Goal: Task Accomplishment & Management: Complete application form

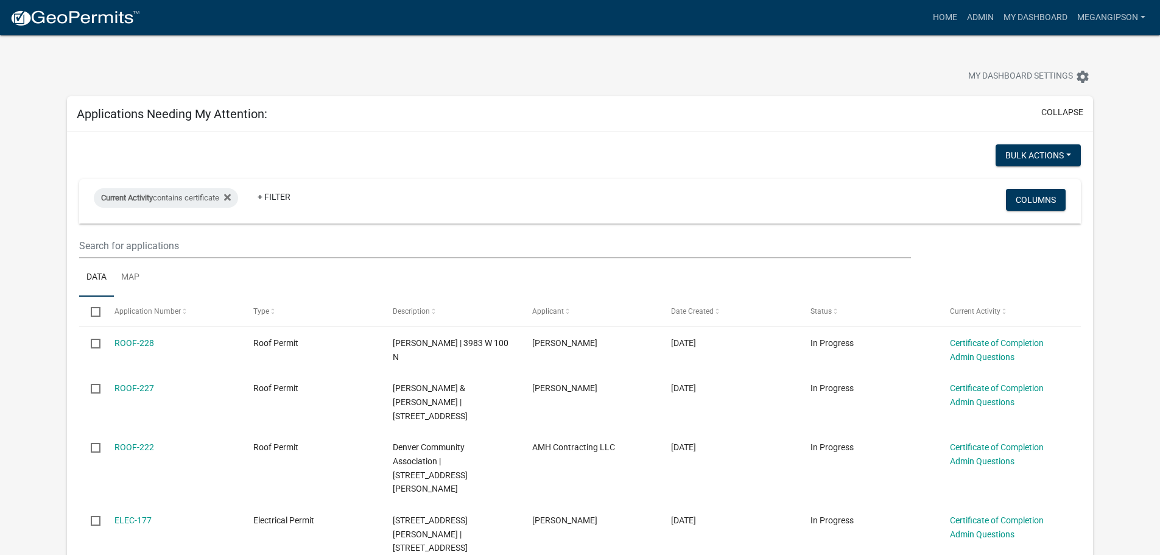
select select "3: 100"
drag, startPoint x: 983, startPoint y: 26, endPoint x: 973, endPoint y: 24, distance: 9.8
click at [999, 26] on link "My Dashboard" at bounding box center [1036, 17] width 74 height 23
click at [962, 21] on link "Admin" at bounding box center [980, 17] width 37 height 23
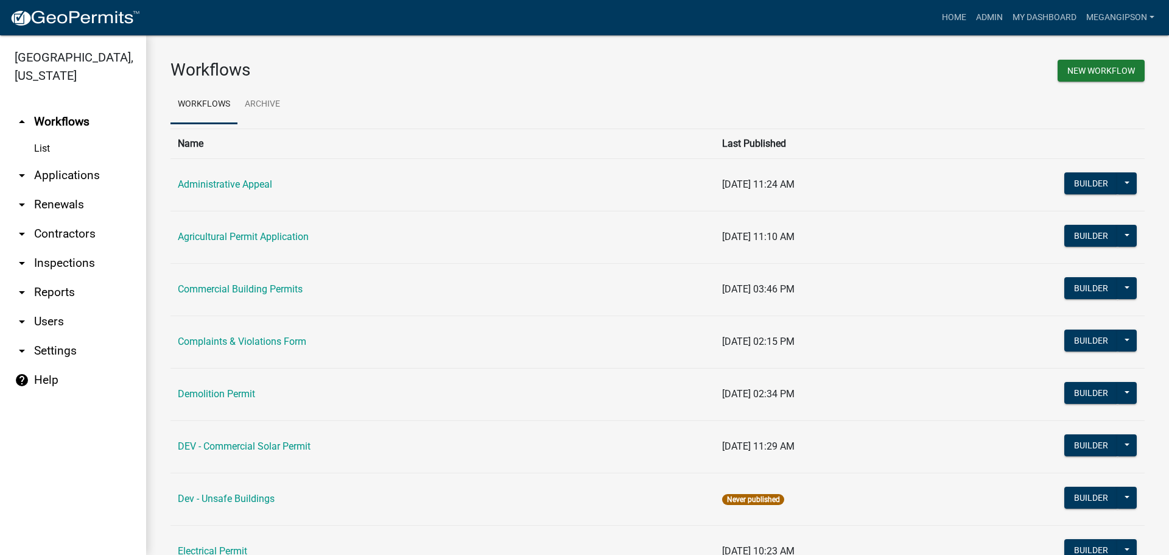
click at [86, 188] on link "arrow_drop_down Applications" at bounding box center [73, 175] width 146 height 29
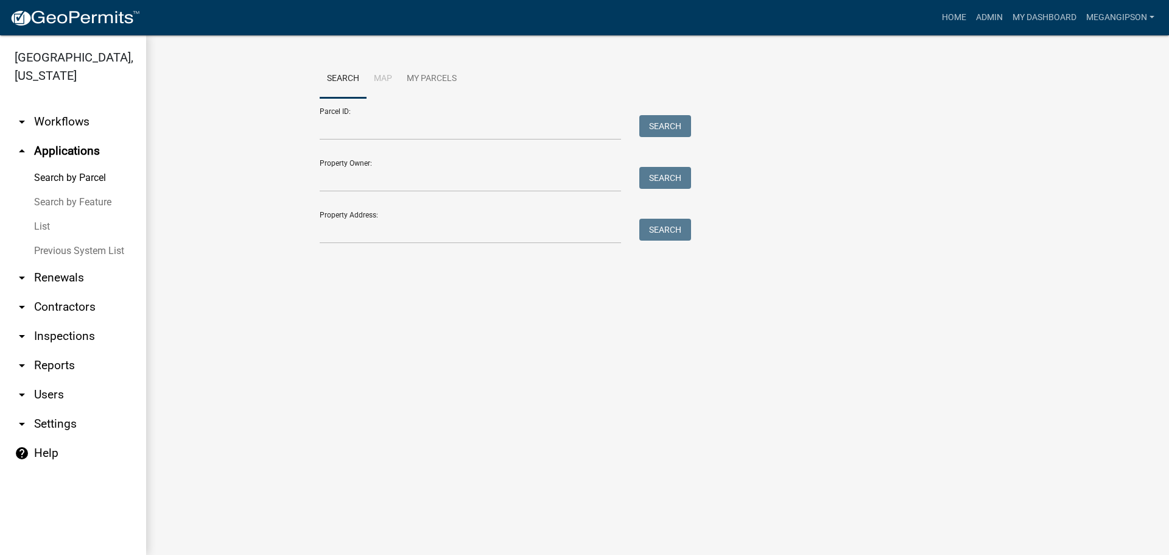
click at [49, 239] on link "List" at bounding box center [73, 226] width 146 height 24
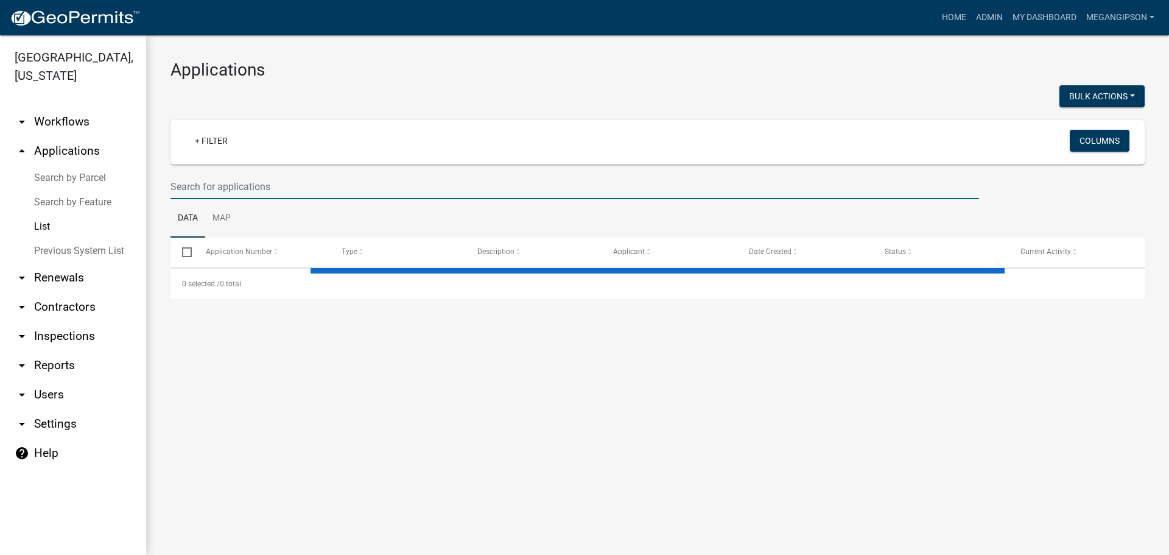
click at [247, 199] on input "text" at bounding box center [575, 186] width 809 height 25
select select "3: 100"
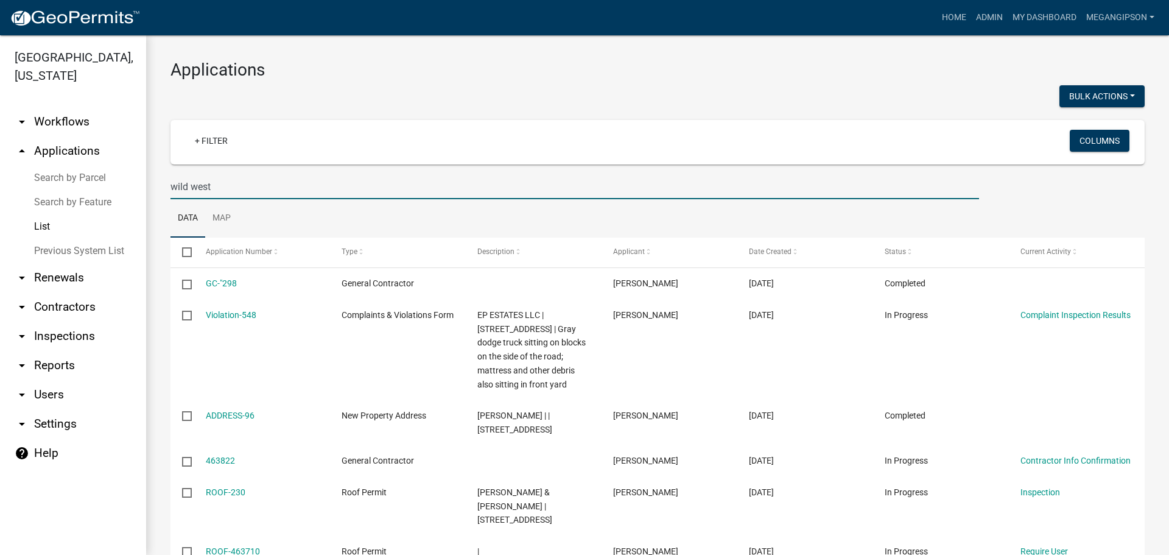
type input "wild west"
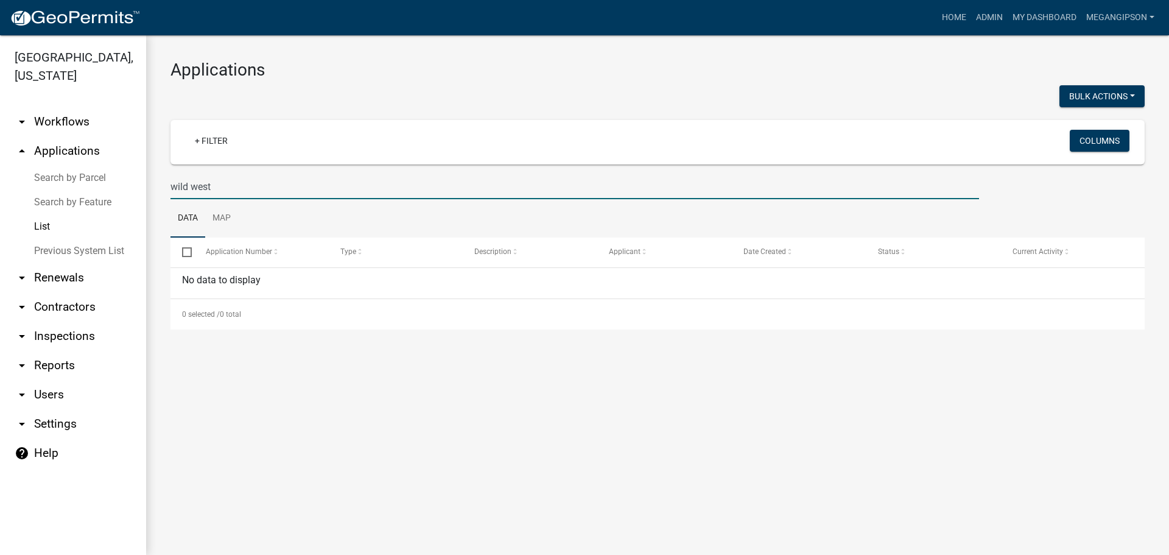
drag, startPoint x: 194, startPoint y: 201, endPoint x: 51, endPoint y: 166, distance: 148.0
click at [0, 169] on div "[GEOGRAPHIC_DATA], [US_STATE] arrow_drop_down Workflows List arrow_drop_up Appl…" at bounding box center [584, 295] width 1169 height 520
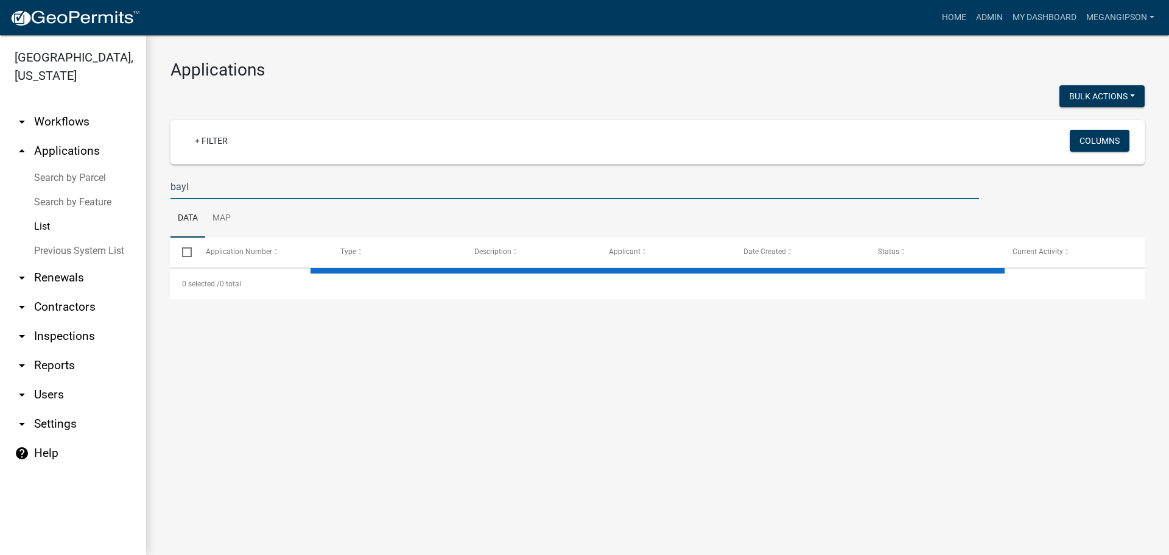
type input "bayle"
select select "3: 100"
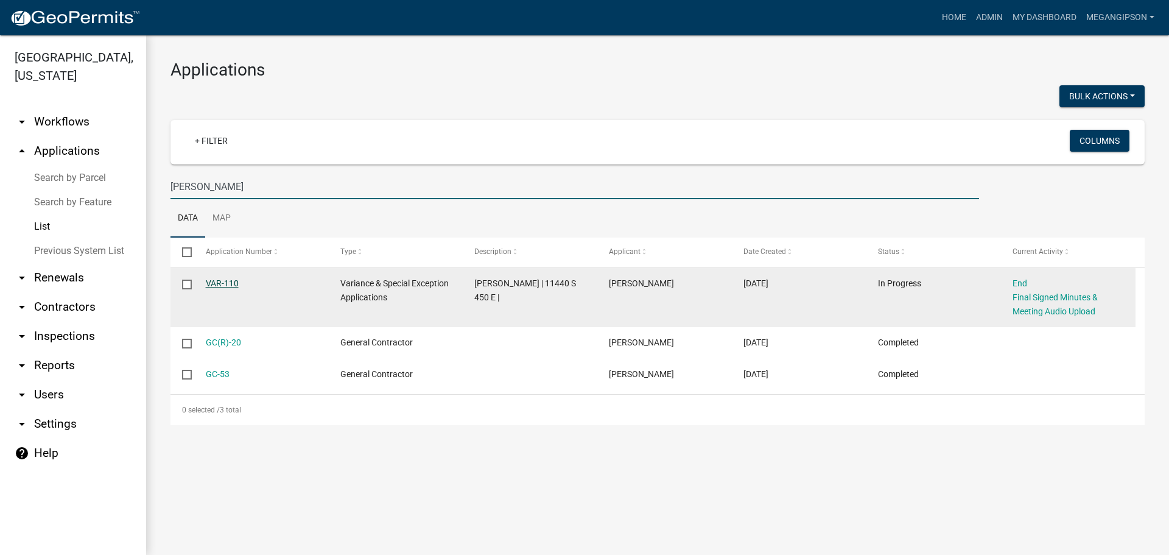
type input "[PERSON_NAME]"
click at [216, 288] on link "VAR-110" at bounding box center [222, 283] width 33 height 10
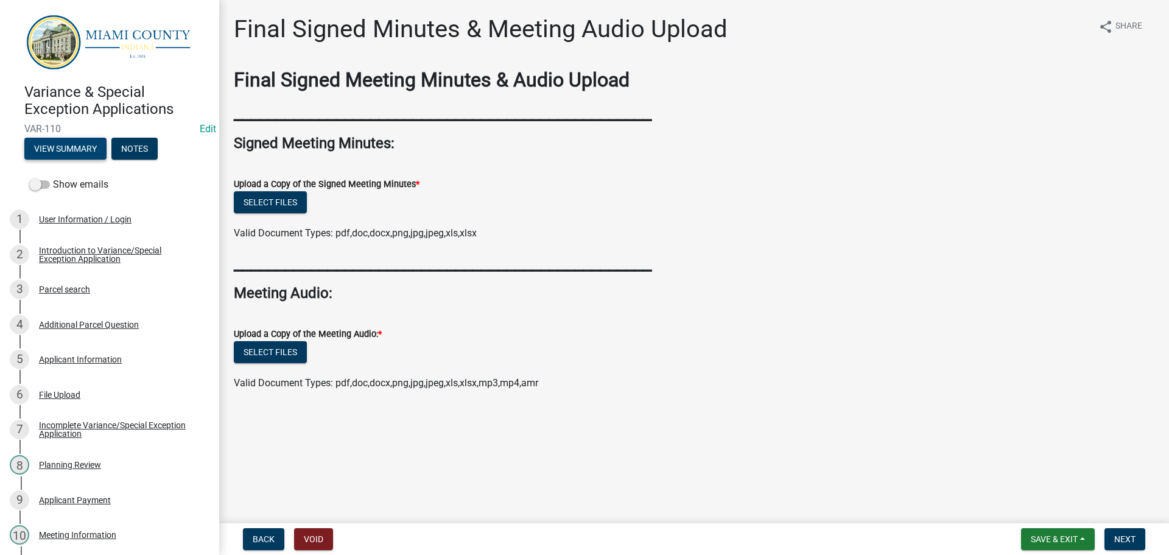
click at [77, 157] on button "View Summary" at bounding box center [65, 149] width 82 height 22
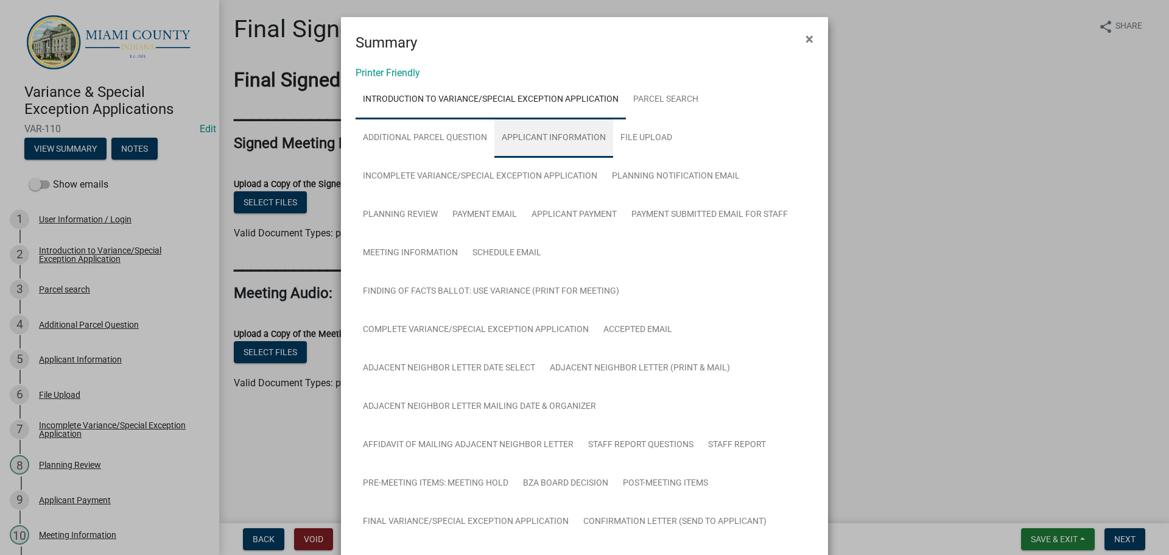
click at [603, 158] on link "Applicant Information" at bounding box center [554, 138] width 119 height 39
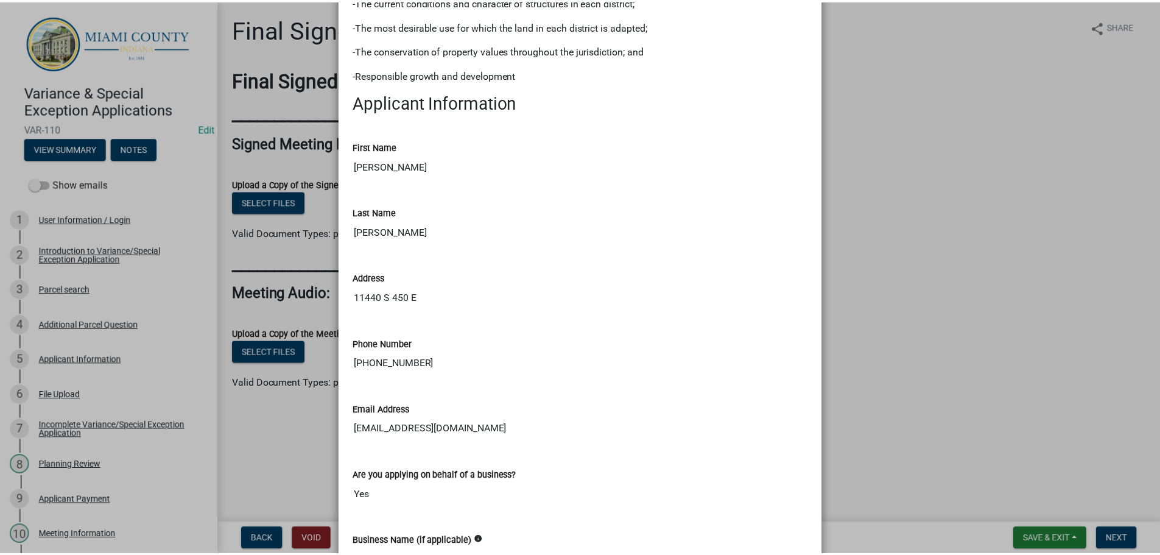
scroll to position [1035, 0]
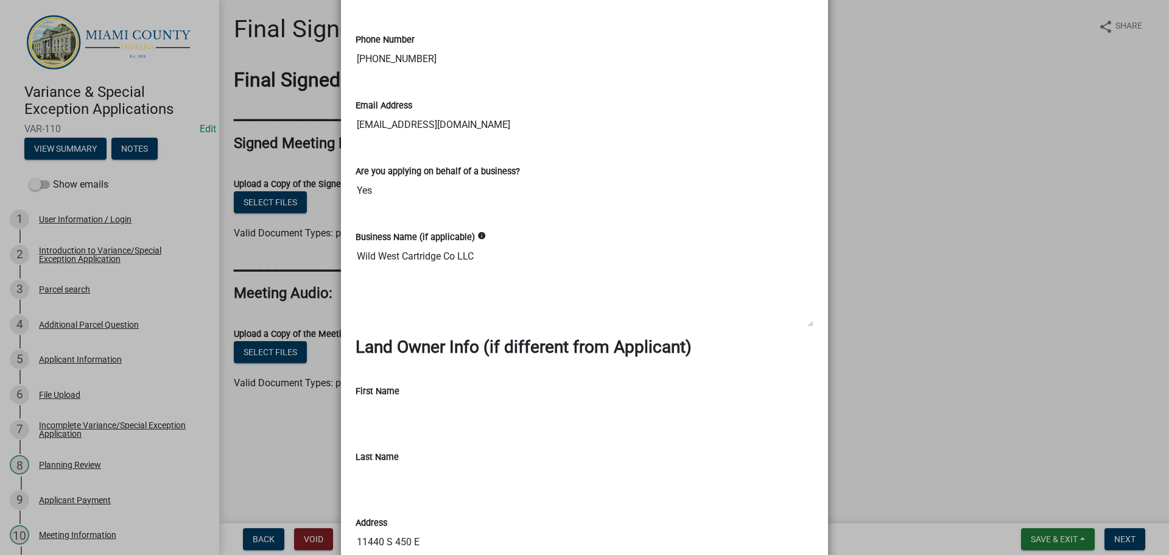
click at [868, 74] on ngb-modal-window "Summary × Printer Friendly Introduction to Variance/Special Exception Applicati…" at bounding box center [584, 277] width 1169 height 555
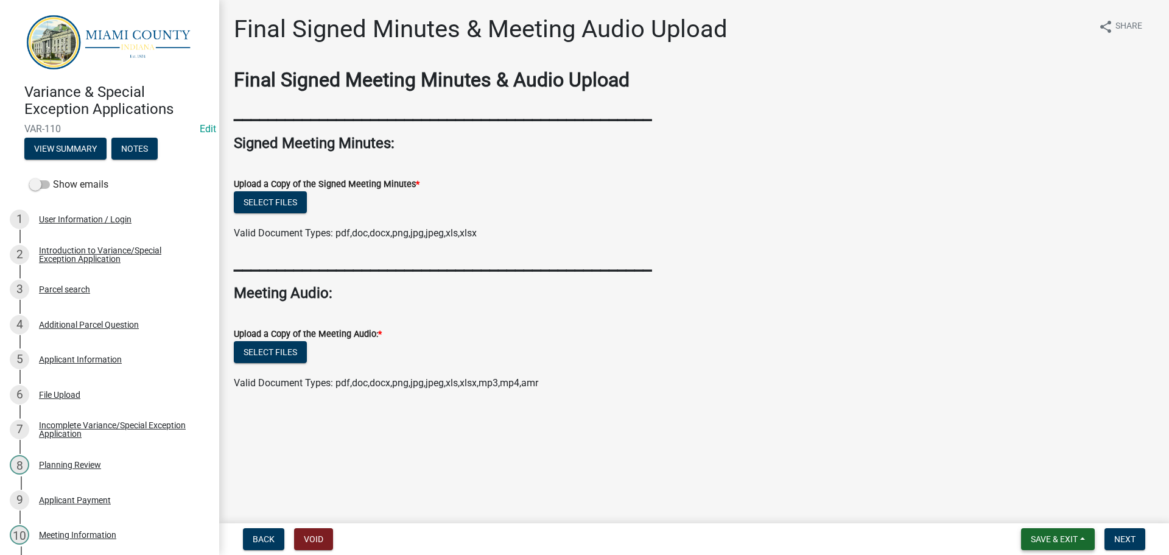
click at [1066, 543] on button "Save & Exit" at bounding box center [1058, 539] width 74 height 22
click at [1029, 506] on button "Save & Exit" at bounding box center [1046, 504] width 97 height 29
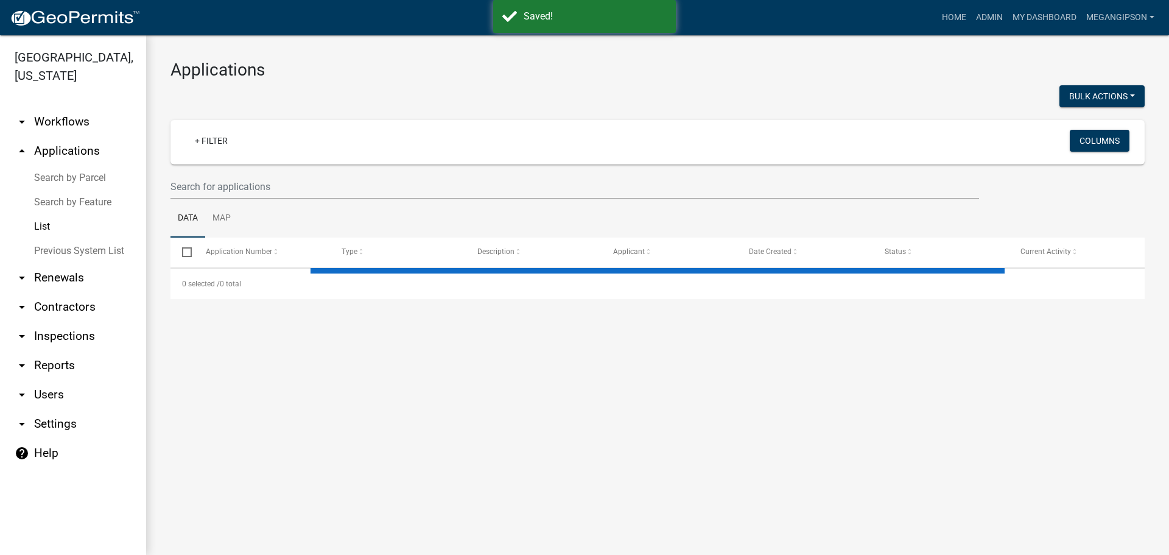
select select "3: 100"
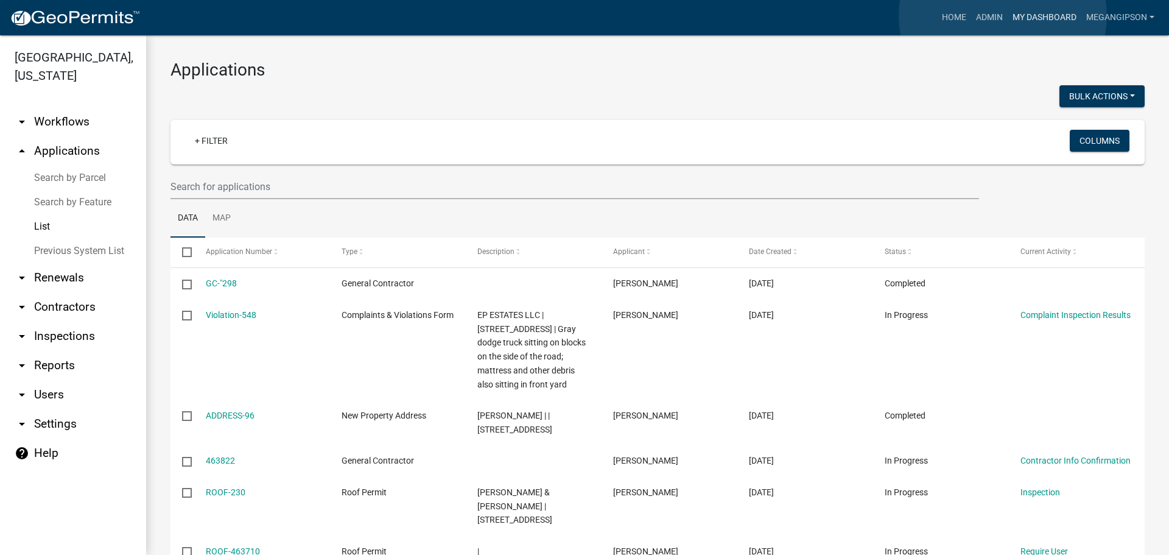
click at [1008, 16] on link "My Dashboard" at bounding box center [1045, 17] width 74 height 23
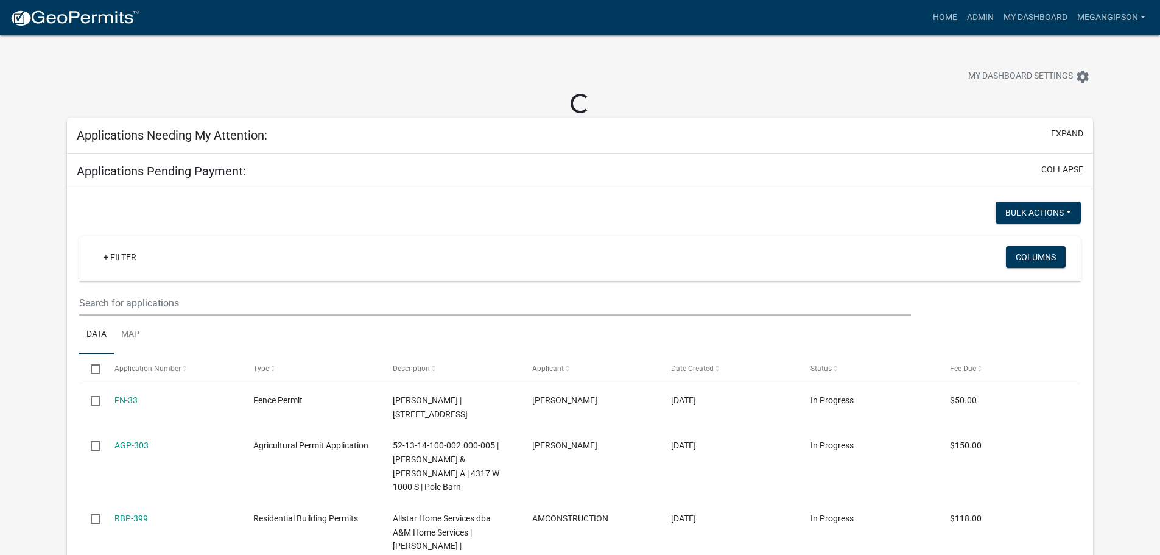
select select "3: 100"
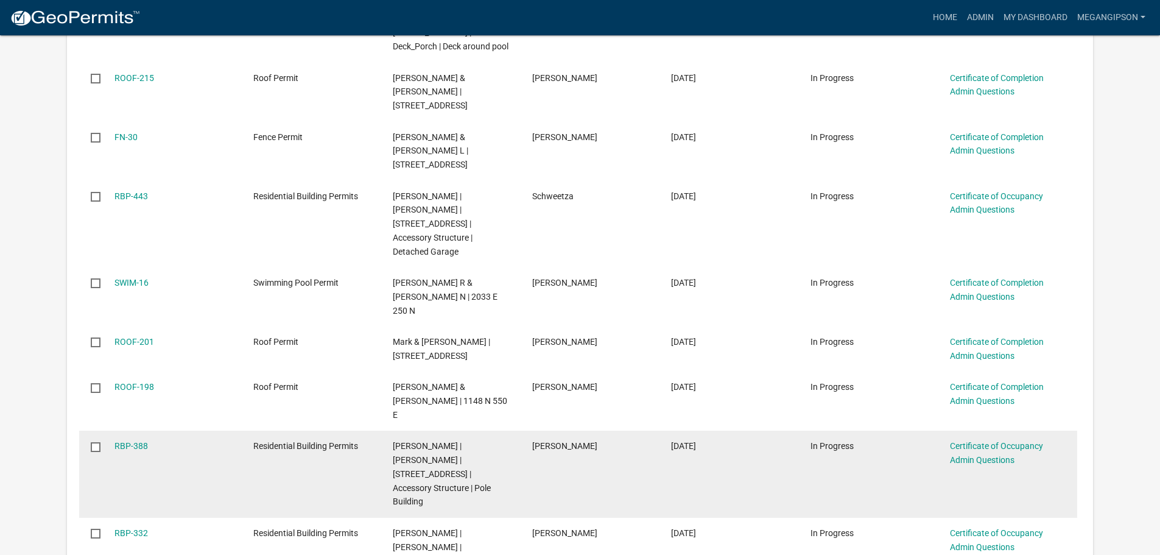
scroll to position [853, 0]
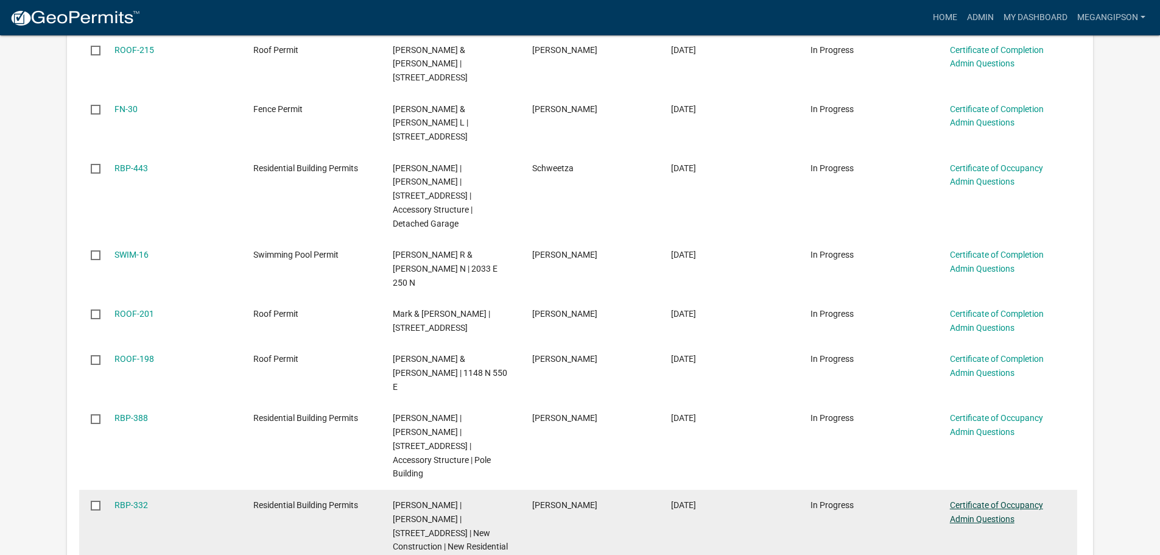
click at [992, 500] on link "Certificate of Occupancy Admin Questions" at bounding box center [996, 512] width 93 height 24
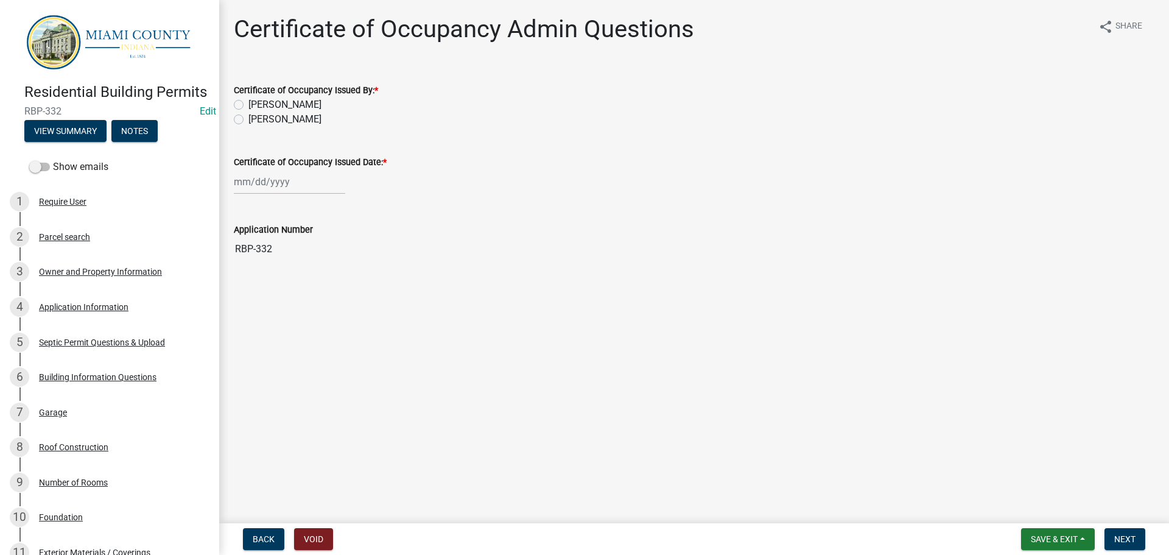
click at [283, 127] on label "[PERSON_NAME]" at bounding box center [285, 119] width 73 height 15
click at [256, 120] on input "[PERSON_NAME]" at bounding box center [253, 116] width 8 height 8
radio input "true"
click at [271, 194] on div at bounding box center [289, 181] width 111 height 25
select select "8"
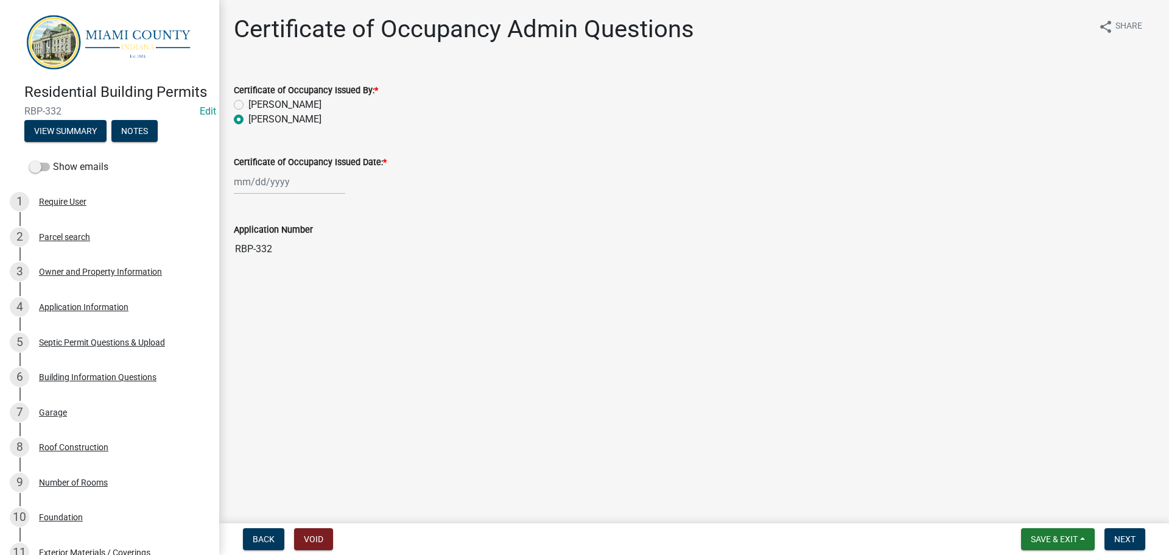
select select "2025"
click at [334, 302] on div "15" at bounding box center [323, 292] width 19 height 19
type input "[DATE]"
click at [1132, 542] on span "Next" at bounding box center [1125, 539] width 21 height 10
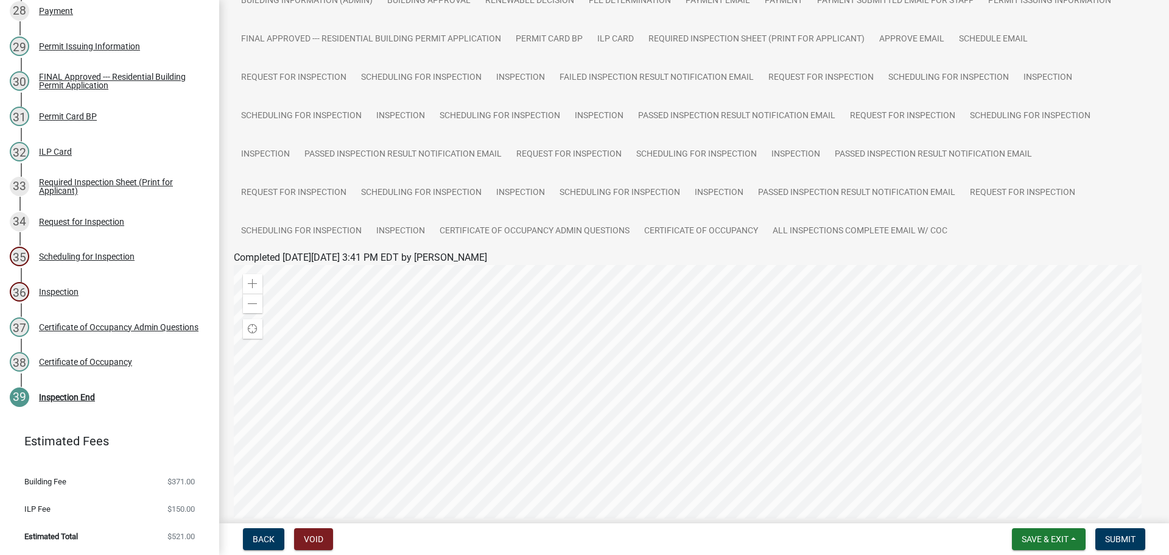
scroll to position [244, 0]
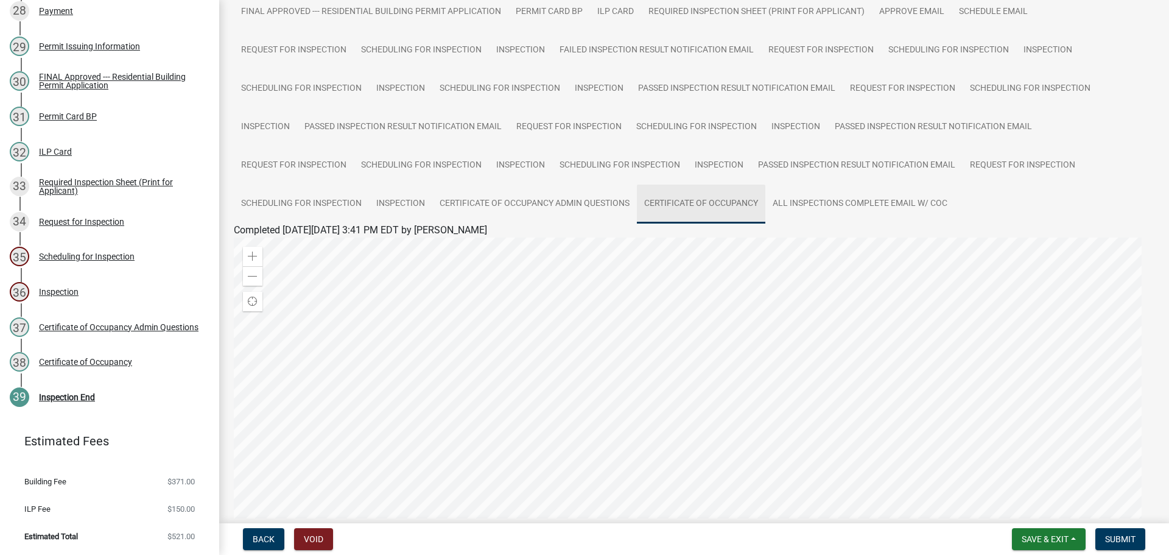
click at [637, 224] on link "Certificate of Occupancy" at bounding box center [701, 204] width 129 height 39
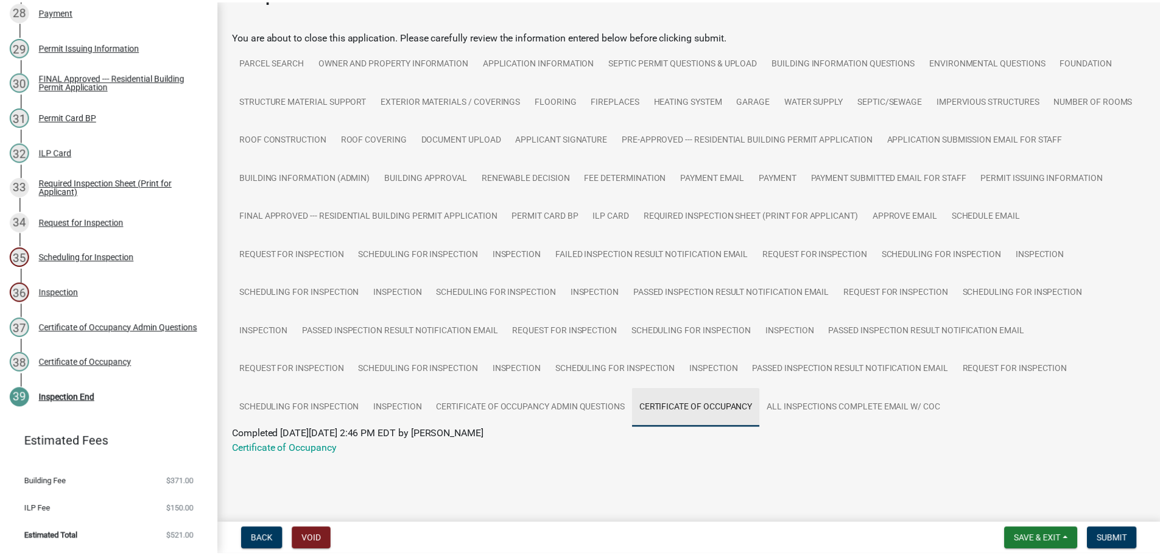
scroll to position [189, 0]
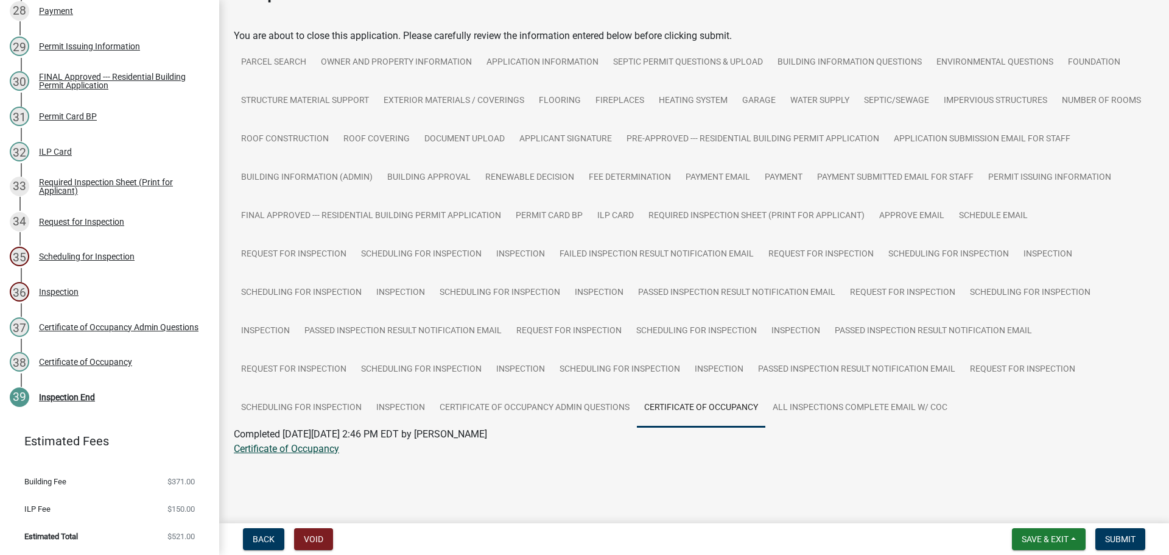
click at [293, 450] on link "Certificate of Occupancy" at bounding box center [286, 449] width 105 height 12
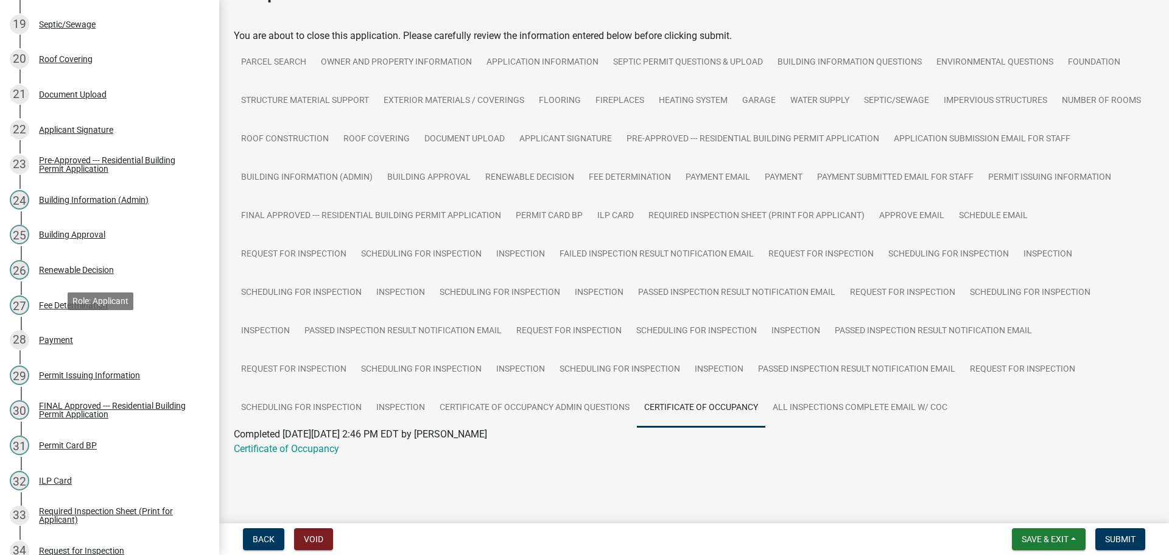
scroll to position [0, 0]
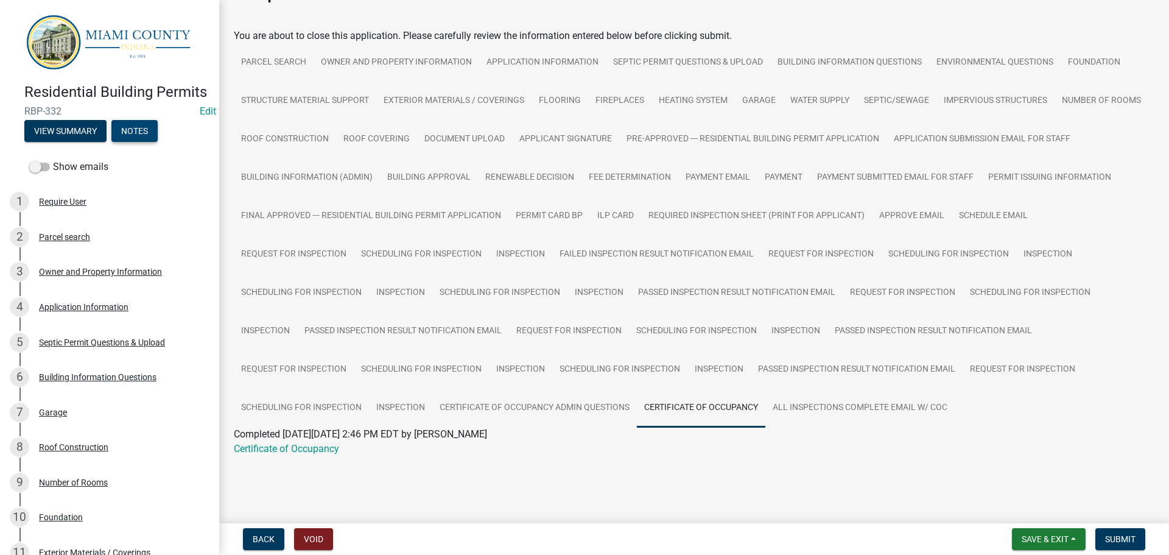
click at [148, 142] on button "Notes" at bounding box center [134, 131] width 46 height 22
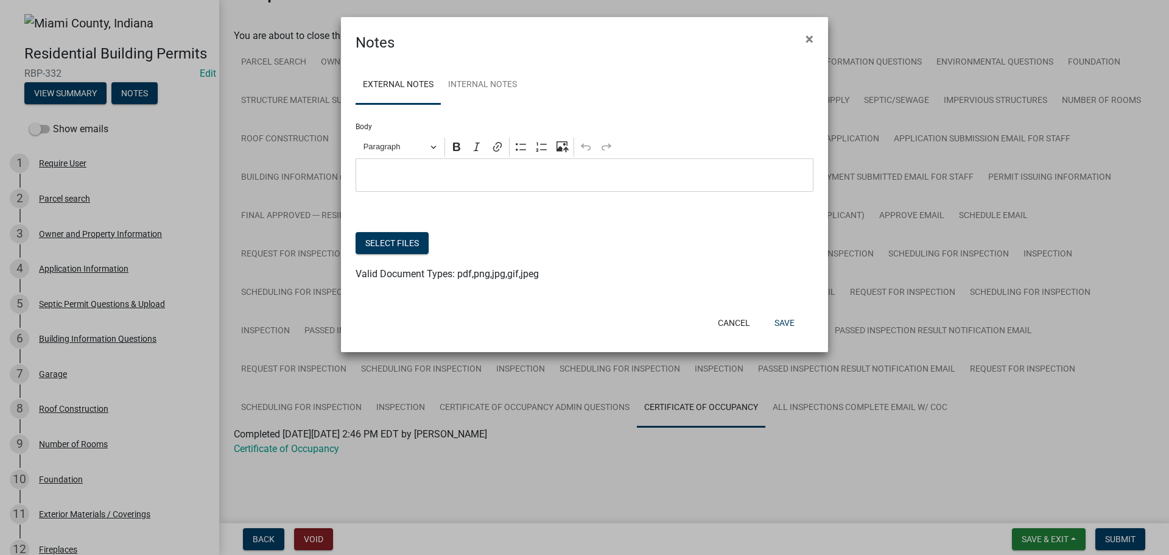
click at [435, 183] on p "Editor editing area: main. Press Alt+0 for help." at bounding box center [584, 175] width 445 height 15
click at [454, 183] on p "[DATE] -" at bounding box center [584, 175] width 445 height 15
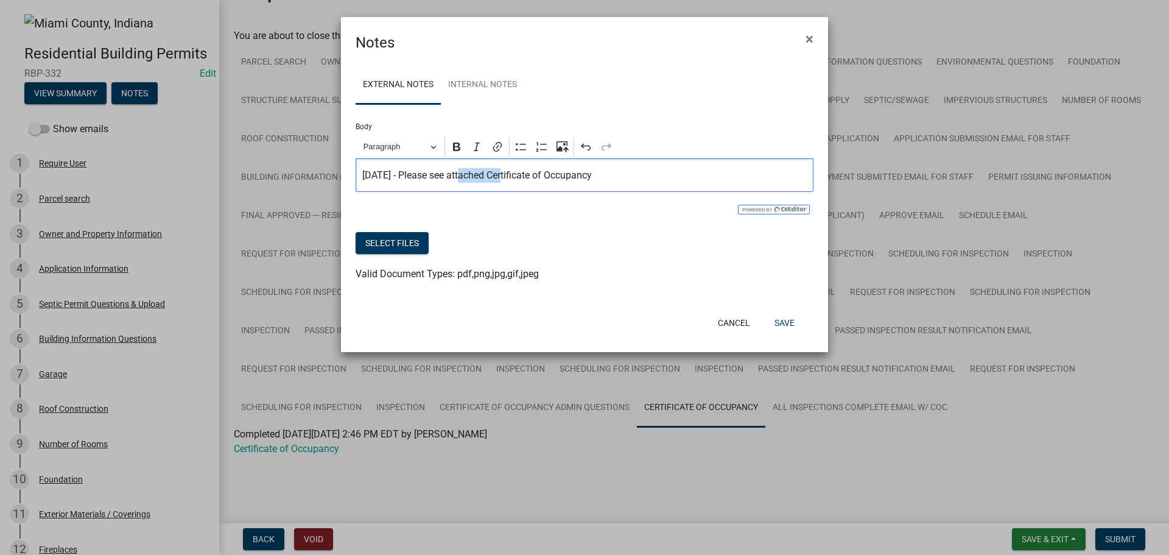
drag, startPoint x: 524, startPoint y: 192, endPoint x: 481, endPoint y: 200, distance: 44.5
click at [481, 192] on div "[DATE] - Please see attached Certificate of Occupancy" at bounding box center [585, 174] width 458 height 33
click at [689, 180] on div "[DATE] - Please see corrected Certificate of Occupancy" at bounding box center [585, 174] width 458 height 33
click at [414, 254] on button "Select files" at bounding box center [392, 243] width 73 height 22
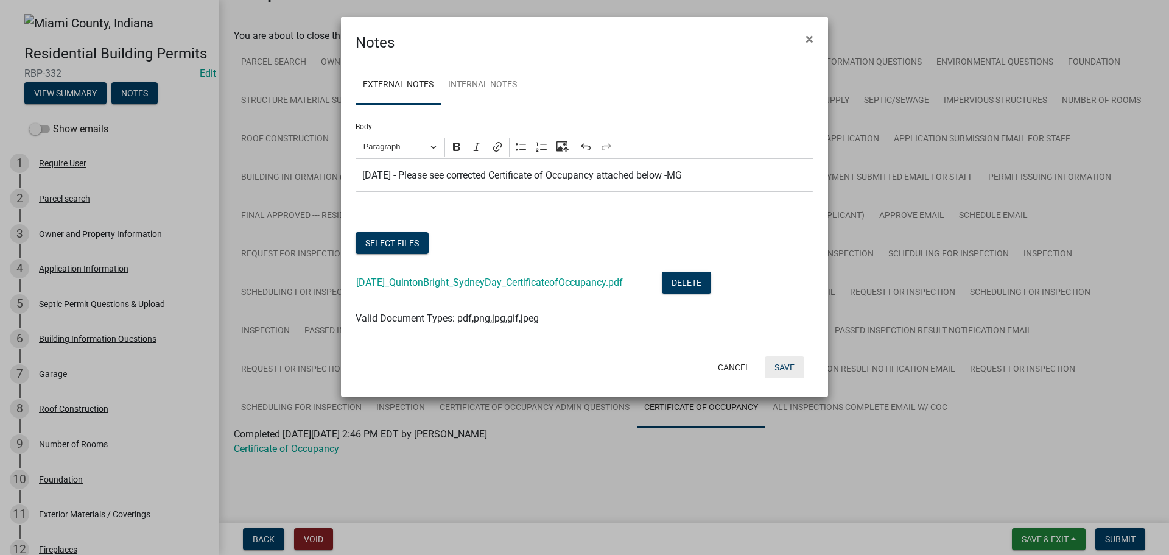
click at [787, 378] on button "Save" at bounding box center [785, 367] width 40 height 22
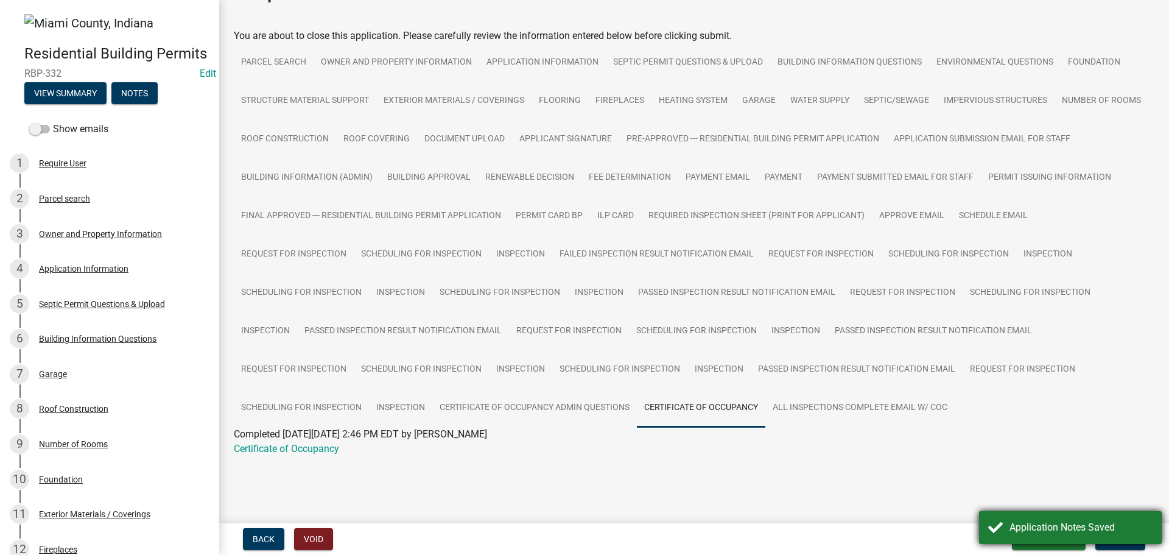
click at [985, 527] on div "Application Notes Saved" at bounding box center [1070, 527] width 183 height 33
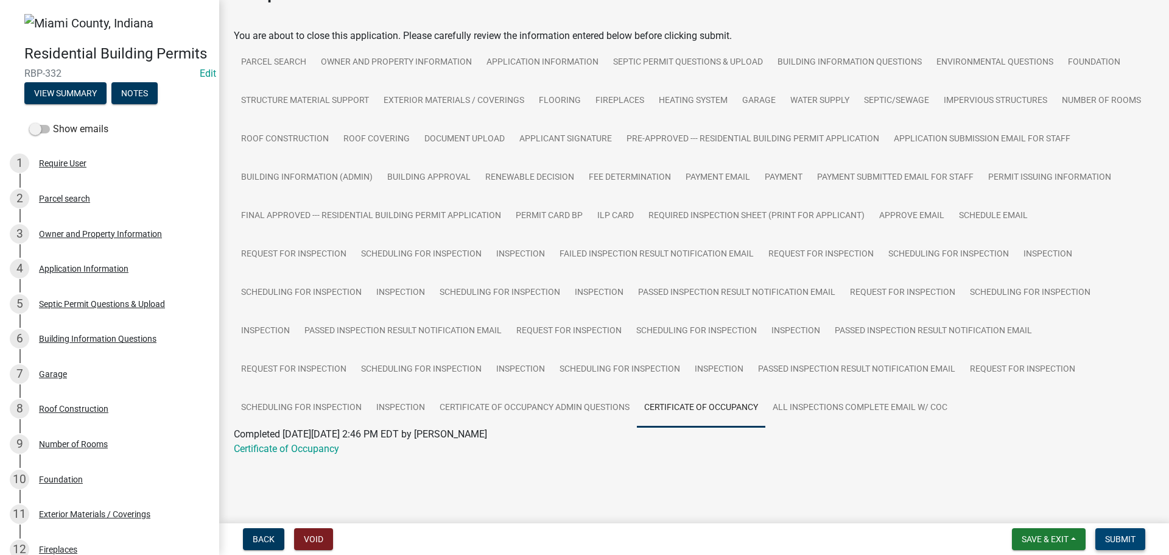
click at [1111, 534] on span "Submit" at bounding box center [1120, 539] width 30 height 10
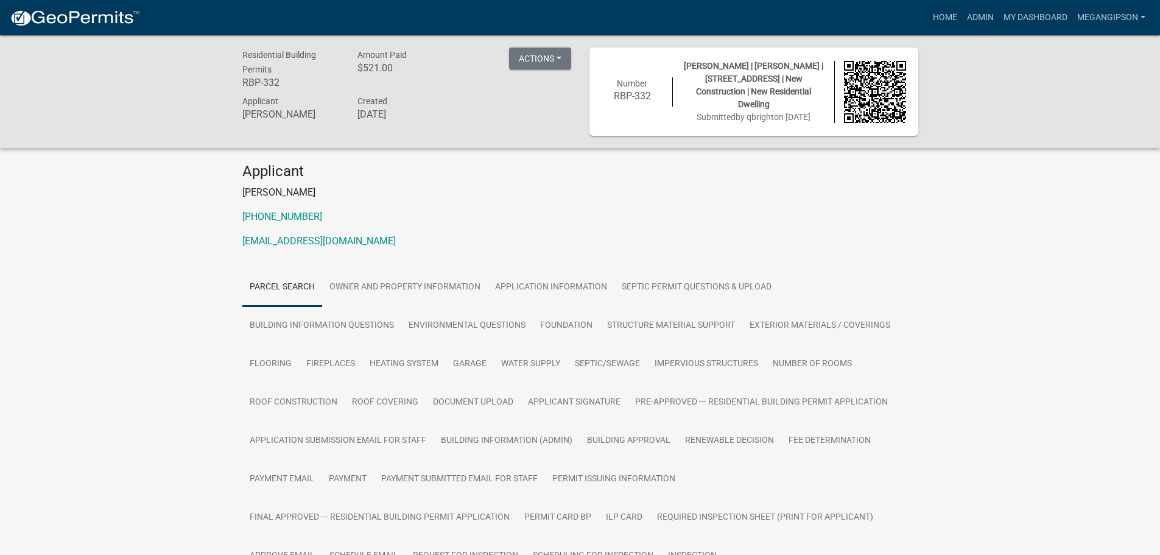
click at [908, 258] on div "Applicant [PERSON_NAME] [PHONE_NUMBER] [EMAIL_ADDRESS][DOMAIN_NAME]" at bounding box center [580, 211] width 694 height 96
click at [999, 24] on link "My Dashboard" at bounding box center [1036, 17] width 74 height 23
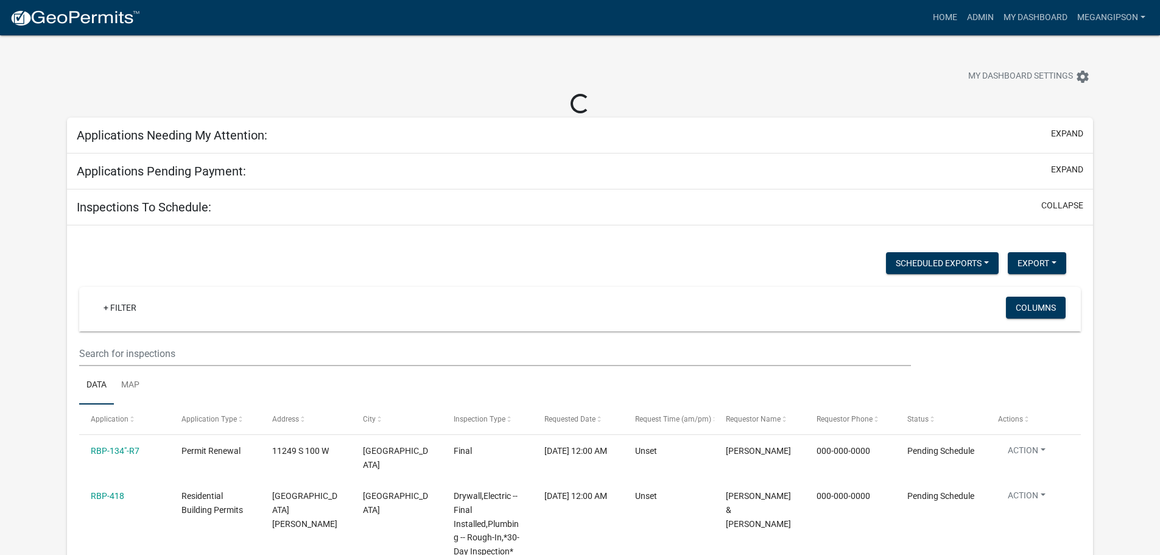
select select "3: 100"
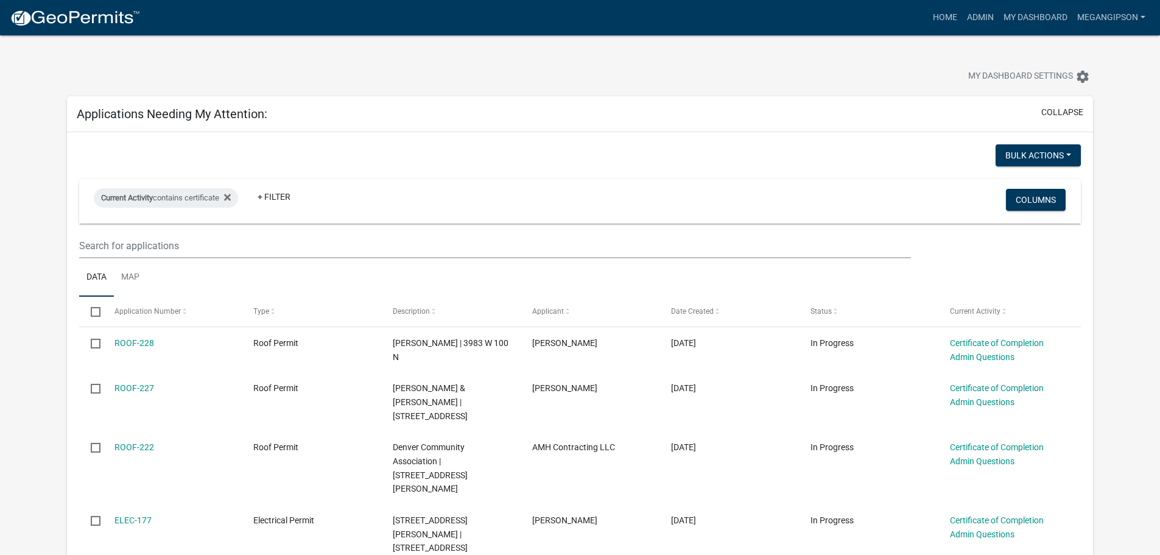
click at [762, 57] on div "My Dashboard Settings settings" at bounding box center [580, 63] width 1045 height 56
click at [404, 72] on div at bounding box center [362, 78] width 609 height 27
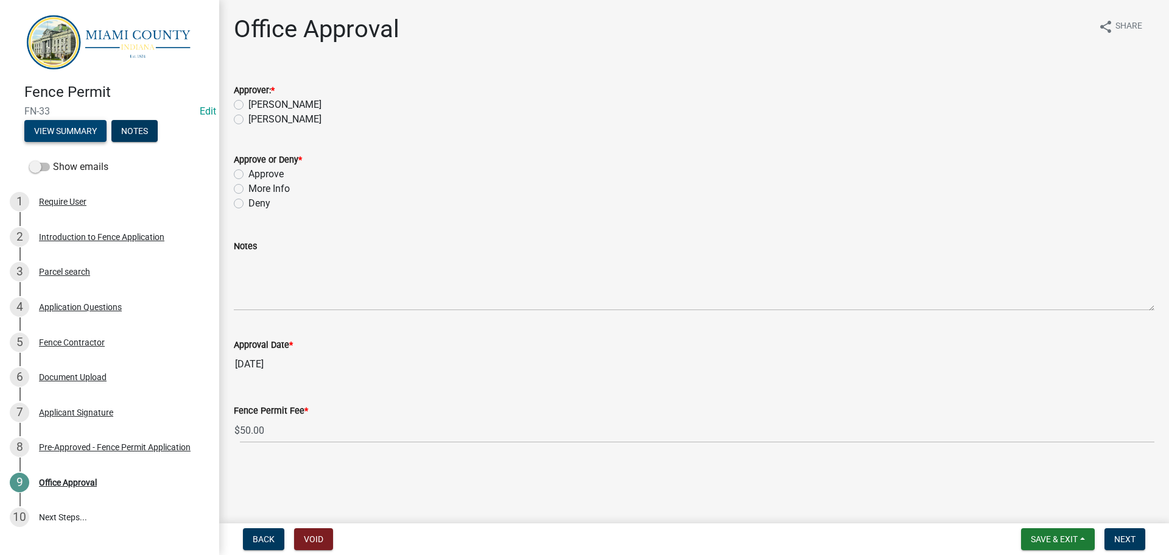
click at [64, 127] on button "View Summary" at bounding box center [65, 131] width 82 height 22
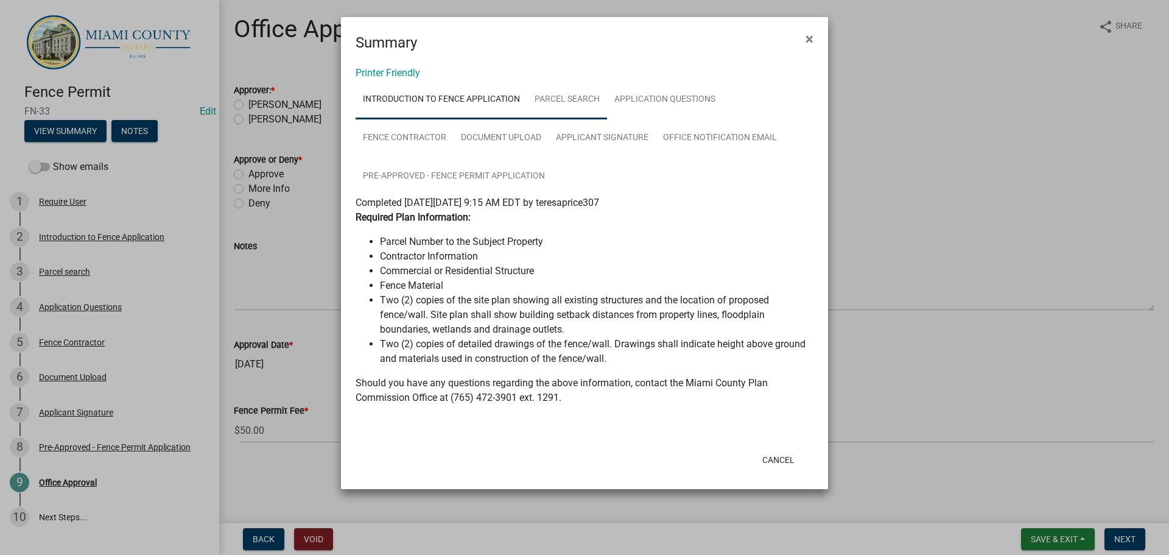
click at [607, 104] on link "Parcel search" at bounding box center [567, 99] width 80 height 39
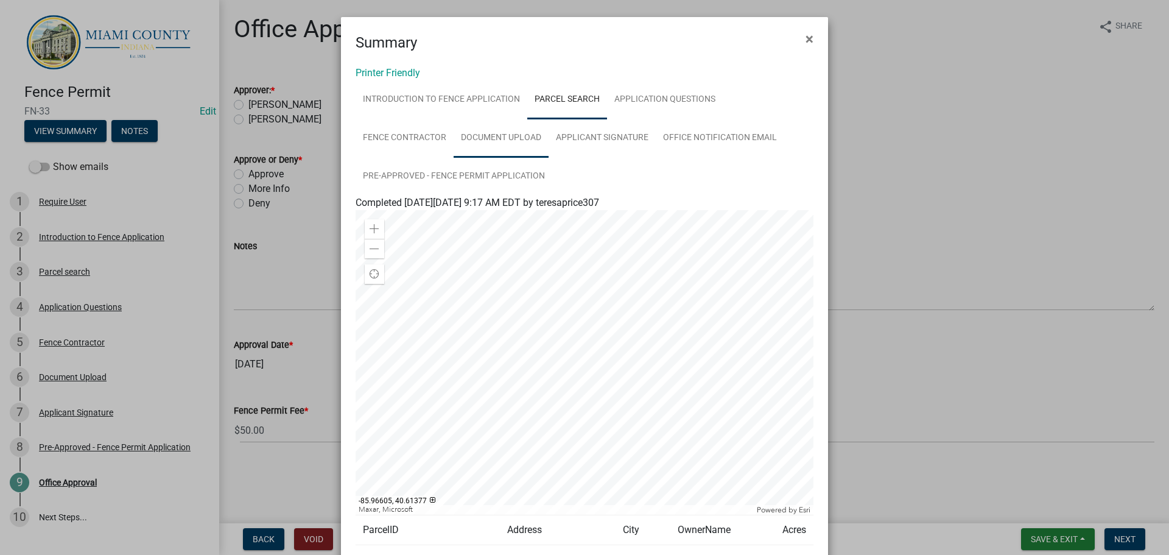
click at [503, 155] on link "Document Upload" at bounding box center [501, 138] width 95 height 39
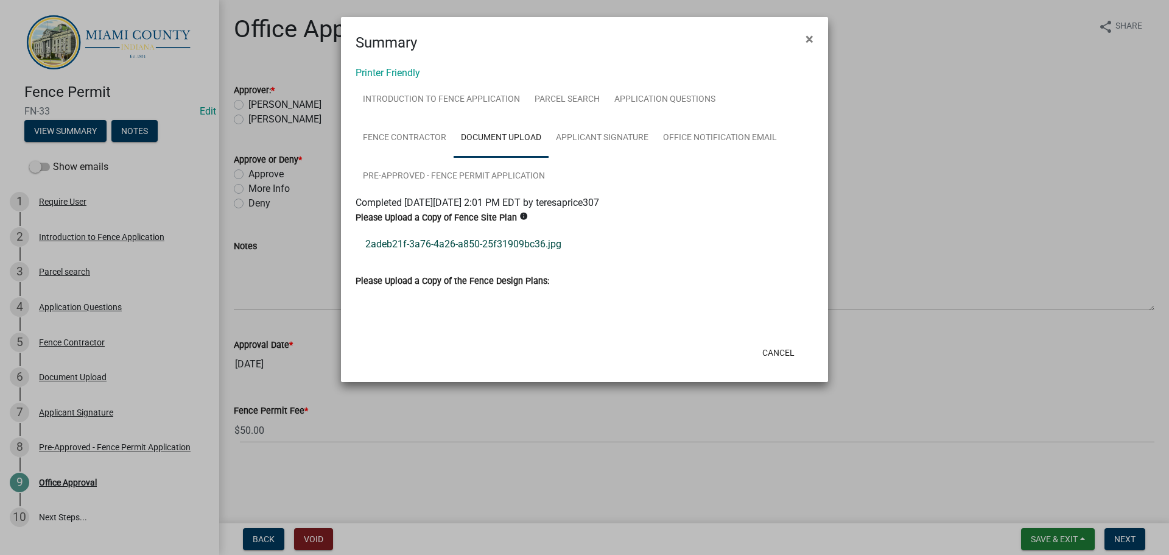
click at [430, 259] on link "2adeb21f-3a76-4a26-a850-25f31909bc36.jpg" at bounding box center [585, 244] width 458 height 29
click at [583, 107] on link "Parcel search" at bounding box center [567, 99] width 80 height 39
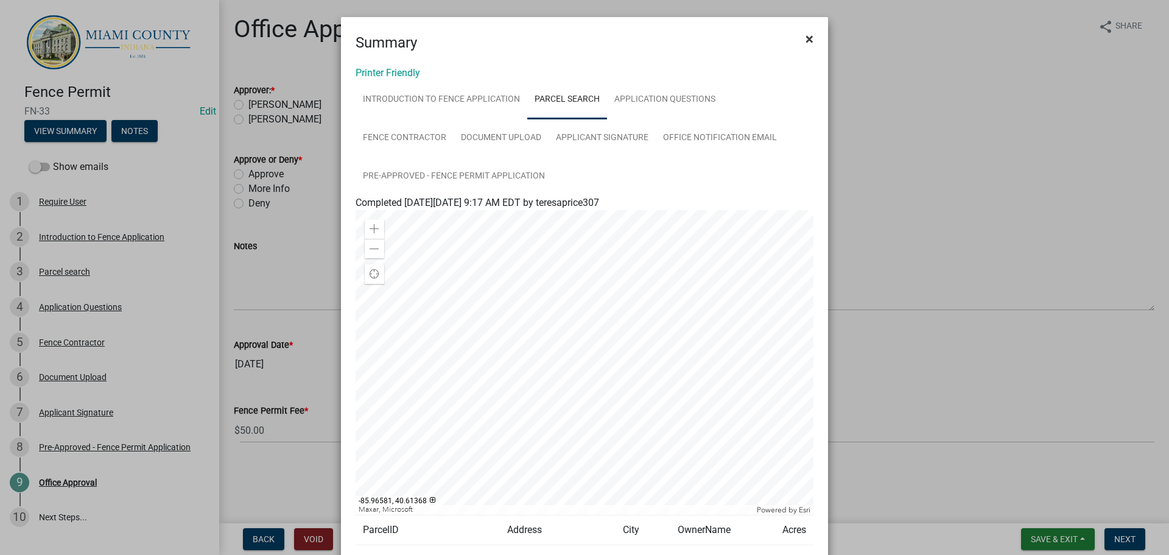
click at [807, 40] on span "×" at bounding box center [810, 38] width 8 height 17
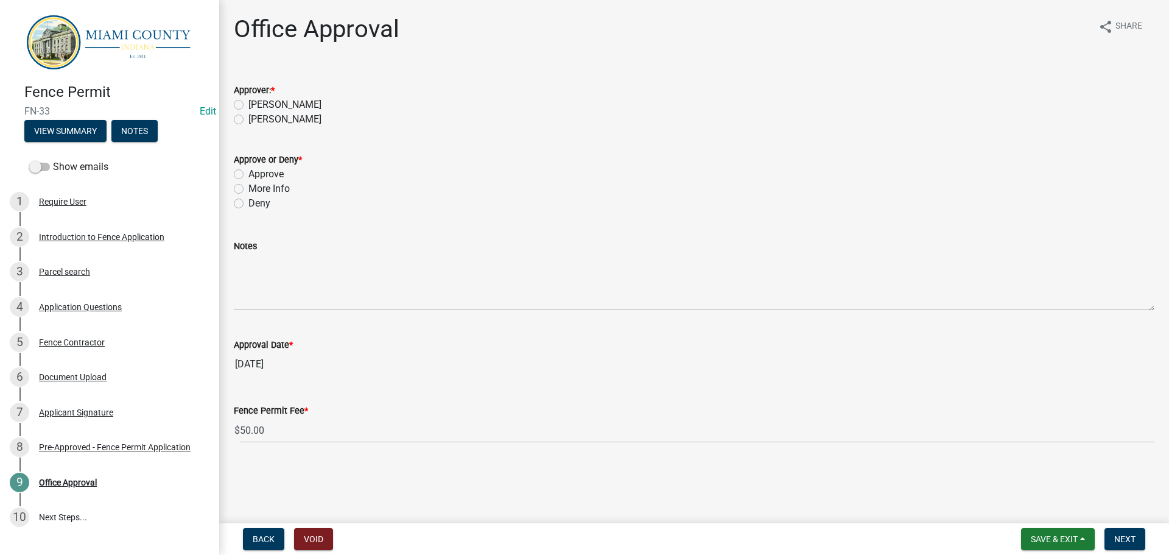
click at [278, 127] on label "[PERSON_NAME]" at bounding box center [285, 119] width 73 height 15
click at [256, 120] on input "[PERSON_NAME]" at bounding box center [253, 116] width 8 height 8
radio input "true"
click at [253, 182] on label "Approve" at bounding box center [266, 174] width 35 height 15
click at [253, 175] on input "Approve" at bounding box center [253, 171] width 8 height 8
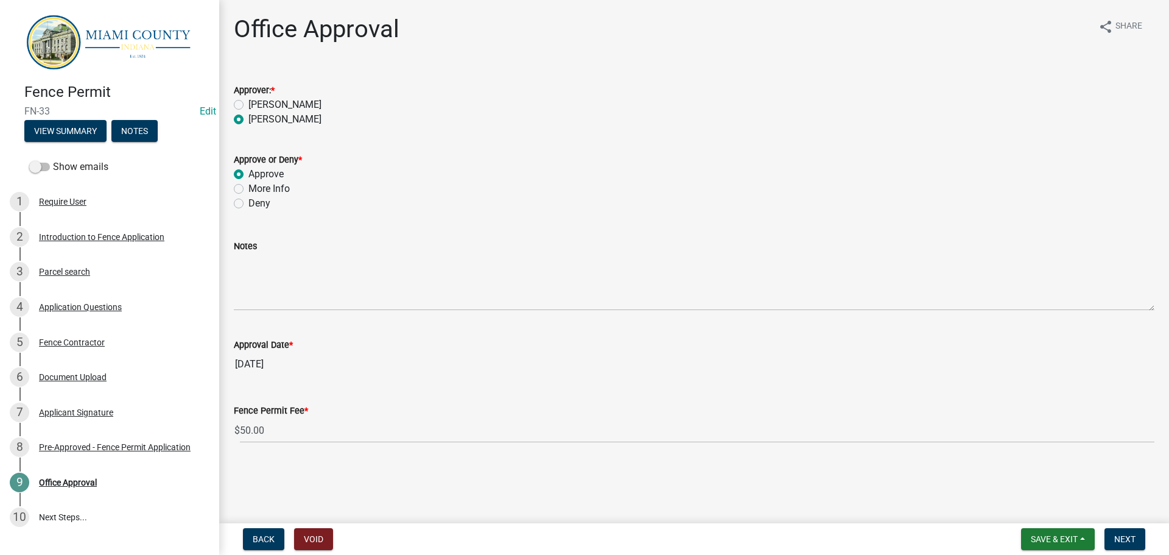
radio input "true"
click at [1126, 537] on span "Next" at bounding box center [1125, 539] width 21 height 10
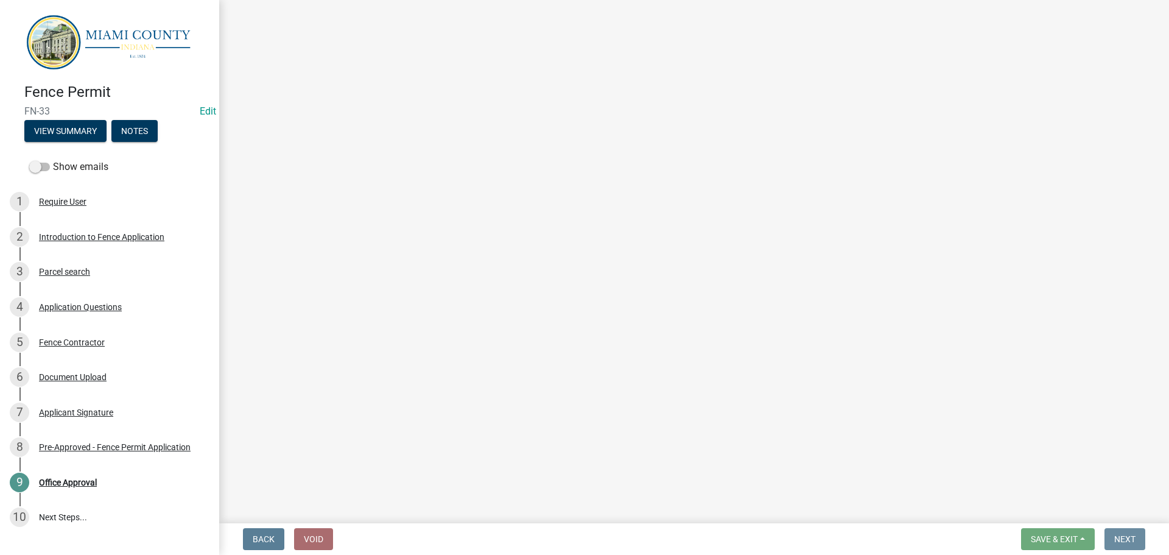
scroll to position [0, 0]
select select "3: 3"
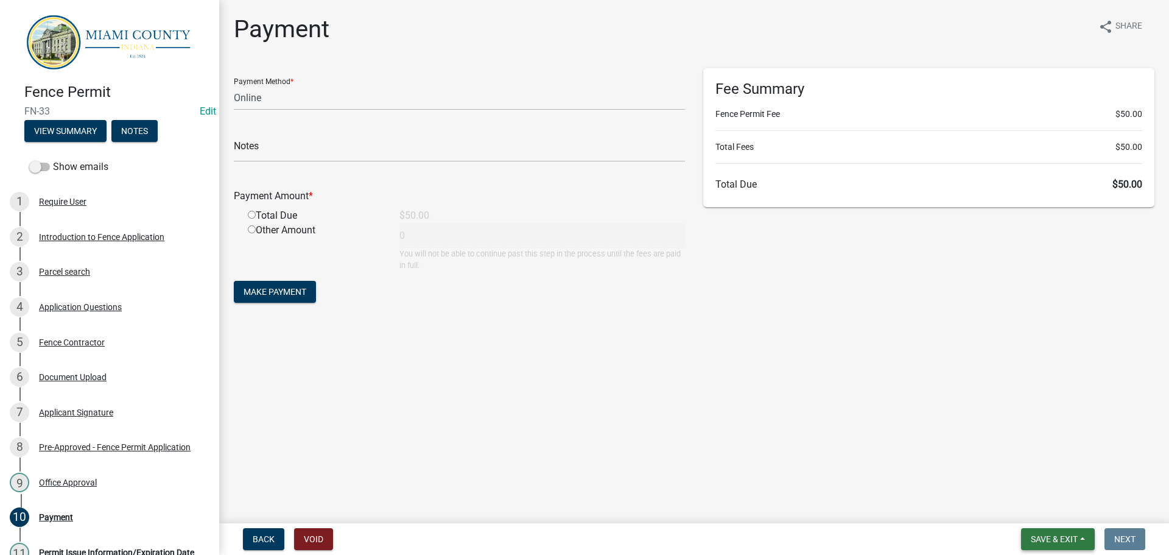
click at [1047, 534] on span "Save & Exit" at bounding box center [1054, 539] width 47 height 10
click at [1034, 510] on button "Save & Exit" at bounding box center [1046, 504] width 97 height 29
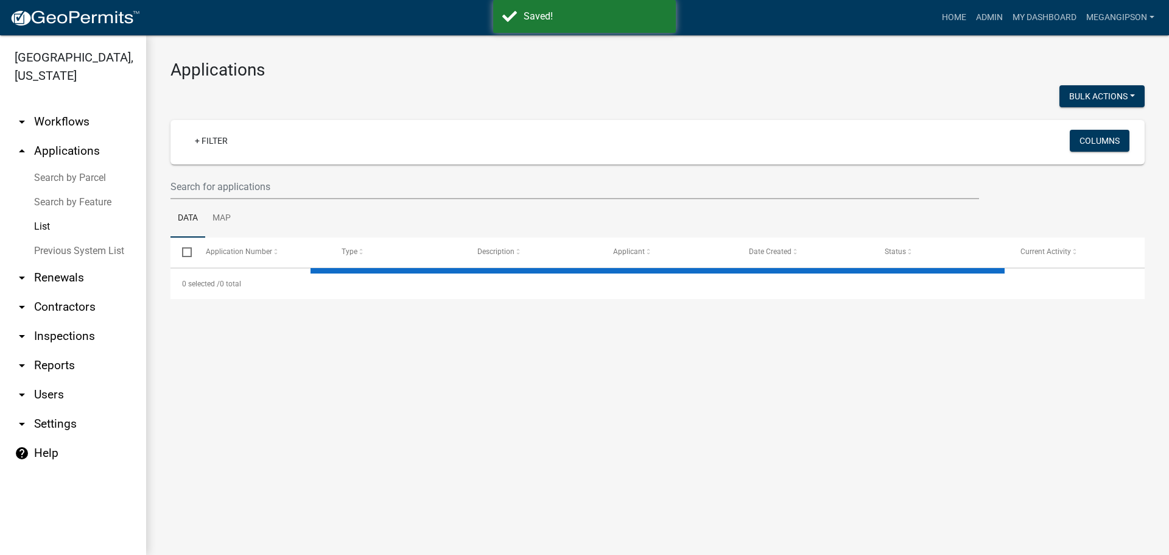
select select "3: 100"
